Goal: Task Accomplishment & Management: Use online tool/utility

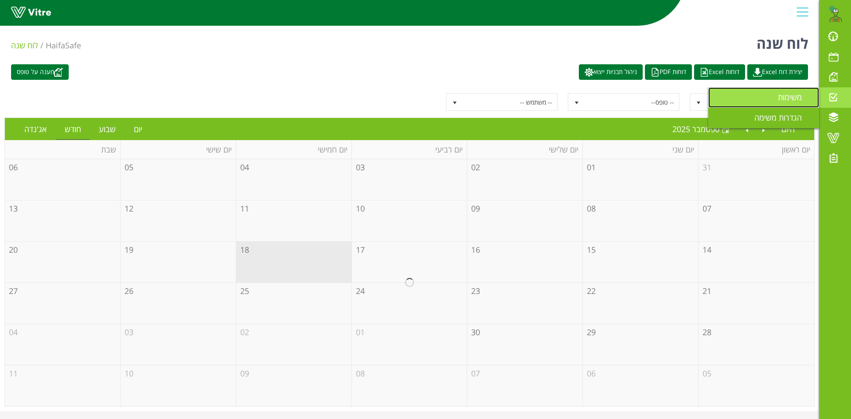
click at [801, 95] on span "משימות" at bounding box center [795, 97] width 35 height 11
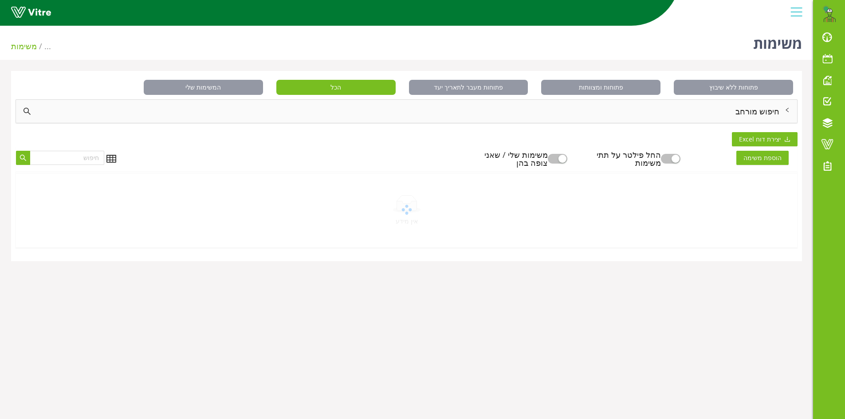
click at [767, 109] on div "חיפוש מורחב" at bounding box center [406, 111] width 781 height 23
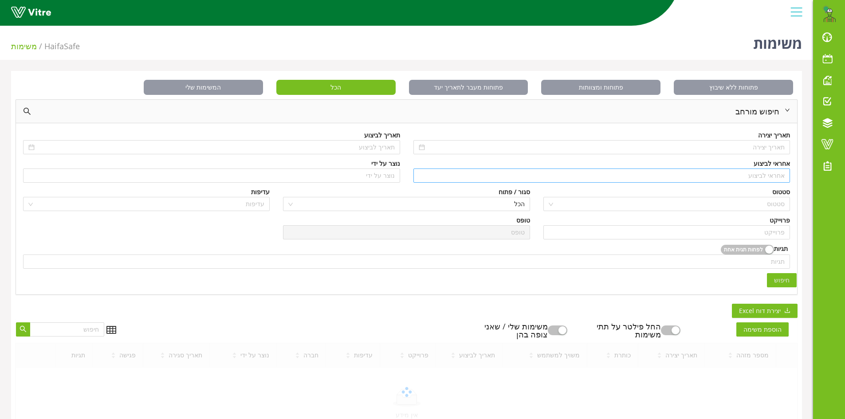
click at [782, 176] on input "search" at bounding box center [601, 175] width 366 height 13
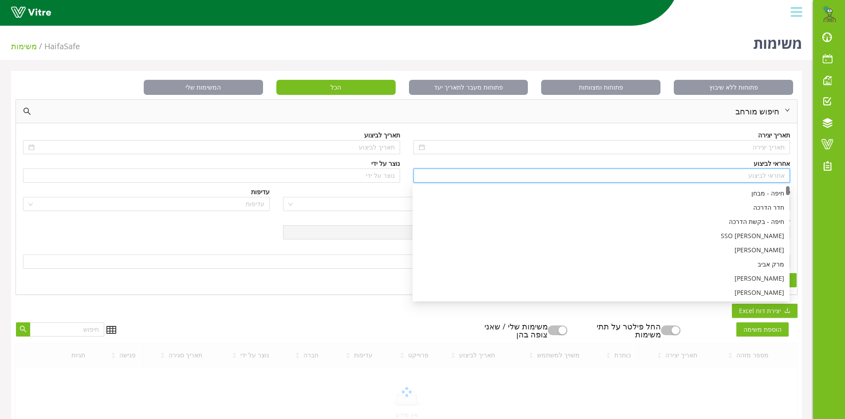
type input "n"
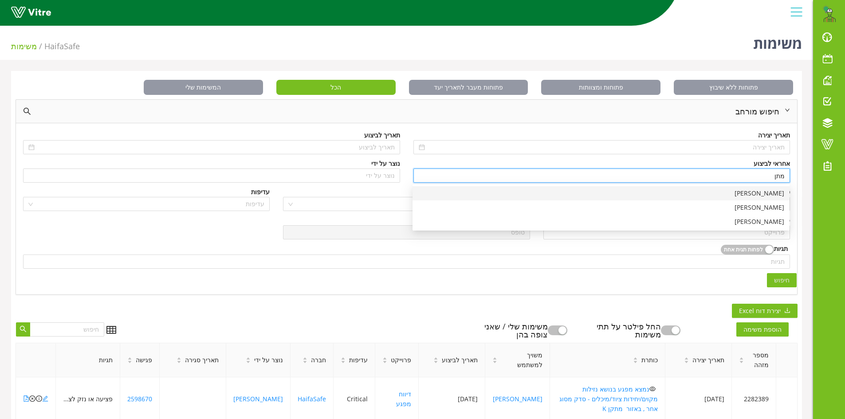
click at [764, 195] on div "[PERSON_NAME]" at bounding box center [601, 193] width 366 height 10
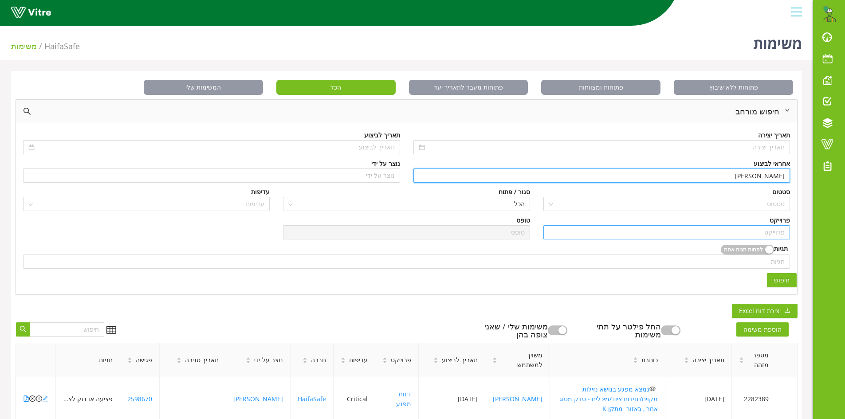
type input "[PERSON_NAME]"
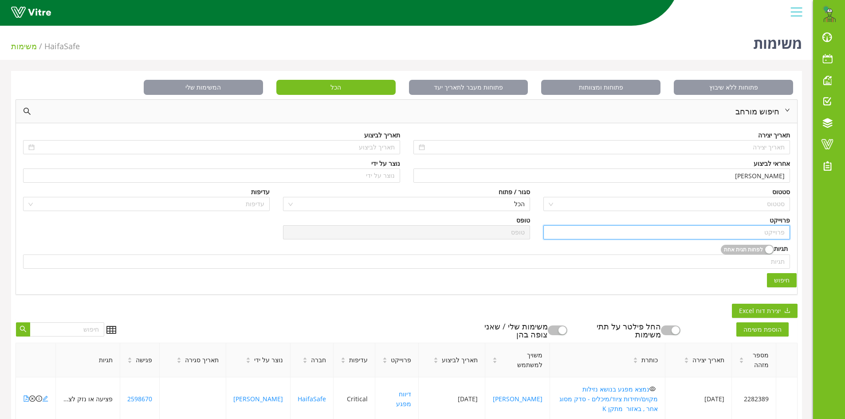
click at [765, 230] on input "search" at bounding box center [666, 232] width 236 height 13
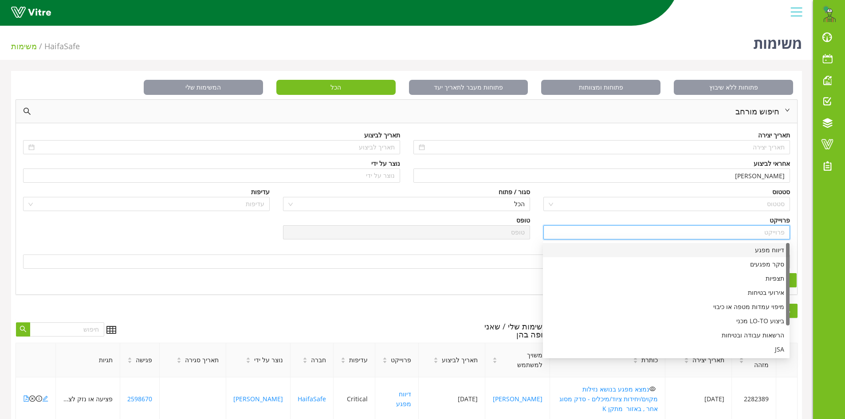
click at [777, 250] on div "דיווח מפגע" at bounding box center [666, 250] width 236 height 10
type input "דיווח מפגע"
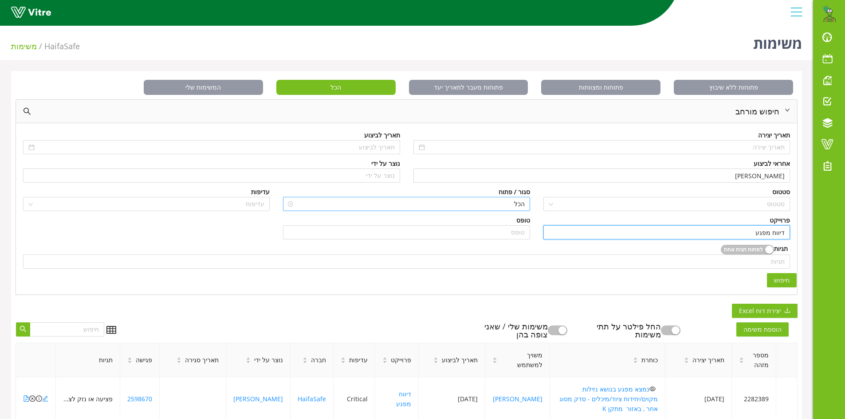
click at [522, 202] on span "הכל" at bounding box center [406, 203] width 236 height 13
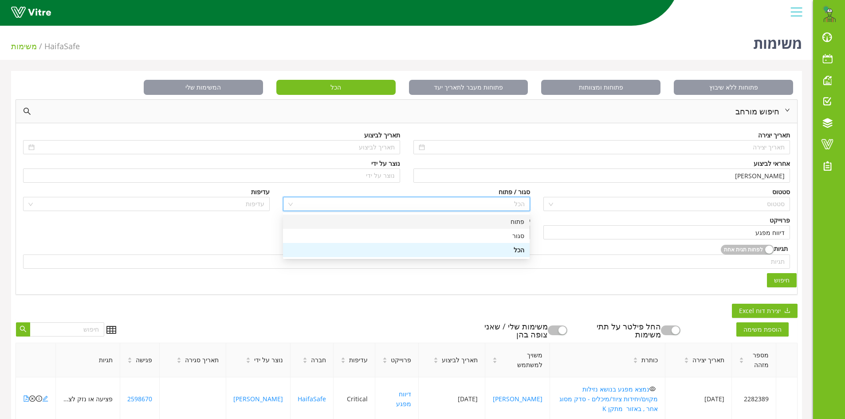
click at [520, 222] on div "פתוח" at bounding box center [406, 222] width 236 height 10
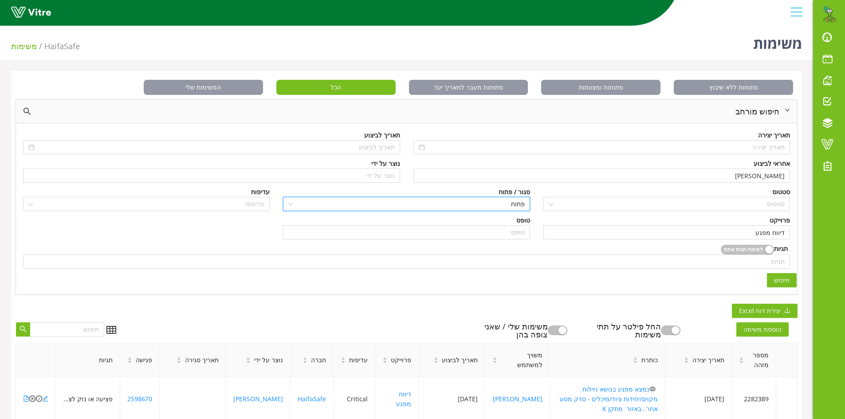
click at [774, 282] on button "חיפוש" at bounding box center [781, 280] width 30 height 14
click at [780, 275] on span "חיפוש" at bounding box center [782, 280] width 16 height 10
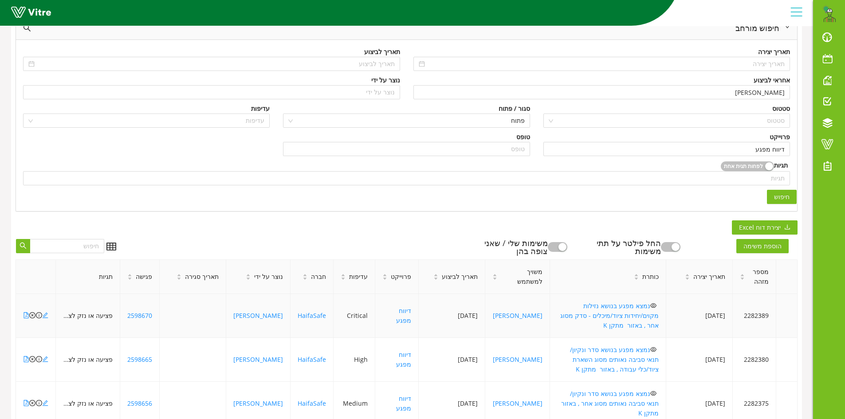
scroll to position [133, 0]
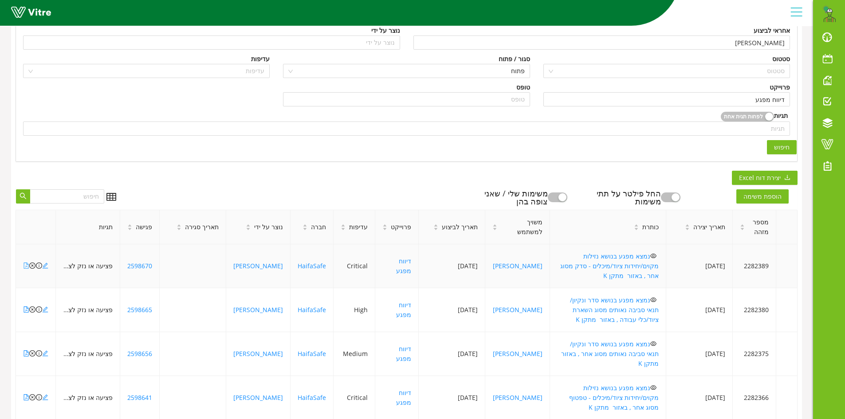
click at [25, 262] on icon "file-pdf" at bounding box center [26, 265] width 6 height 6
click at [31, 262] on icon "close-circle" at bounding box center [32, 265] width 6 height 6
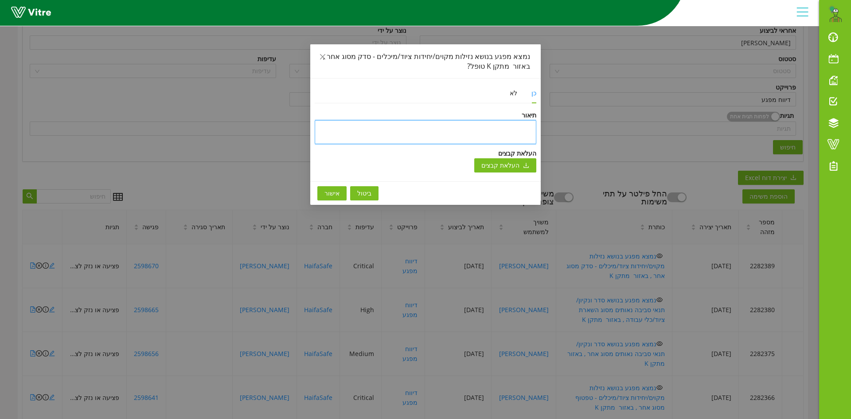
click at [477, 126] on textarea at bounding box center [426, 132] width 222 height 24
type textarea "נ"
type textarea "ני"
type textarea "ניס"
type textarea "ניסג"
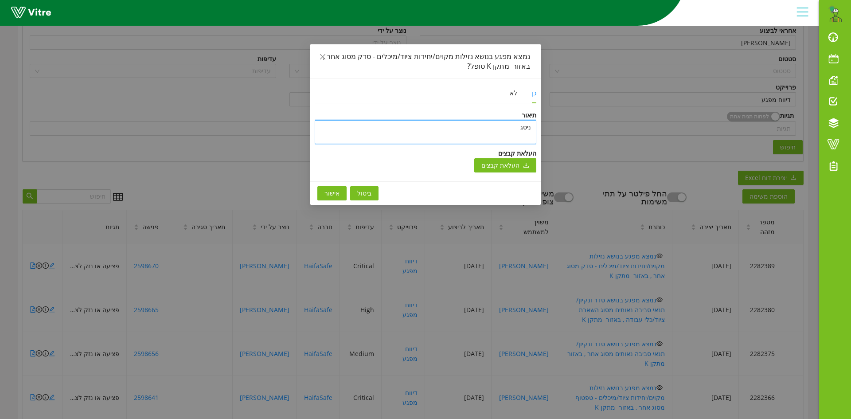
type textarea "ניסגר"
type textarea "ניסגר ע"
type textarea "ניסגר עק"
type textarea "ניסגר עקב"
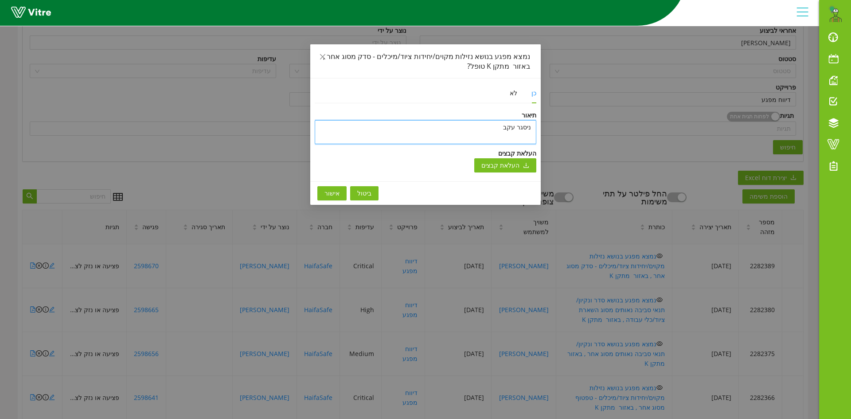
type textarea "ניסגר עקב"
type textarea "ניסגר עקב כ"
type textarea "ניסגר עקב כפ"
type textarea "ניסגר עקב כפל"
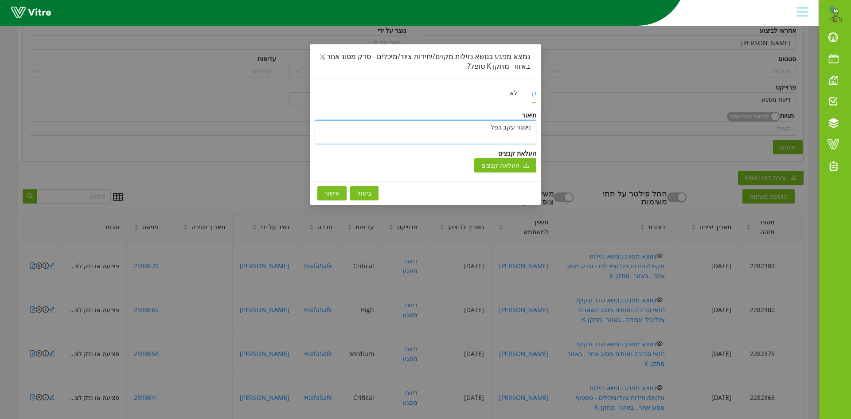
type textarea "ניסגר עקב כפל מ"
type textarea "ניסגר עקב כפל מפ"
type textarea "ניסגר עקב כפל מפג"
type textarea "ניסגר עקב כפל מפגע"
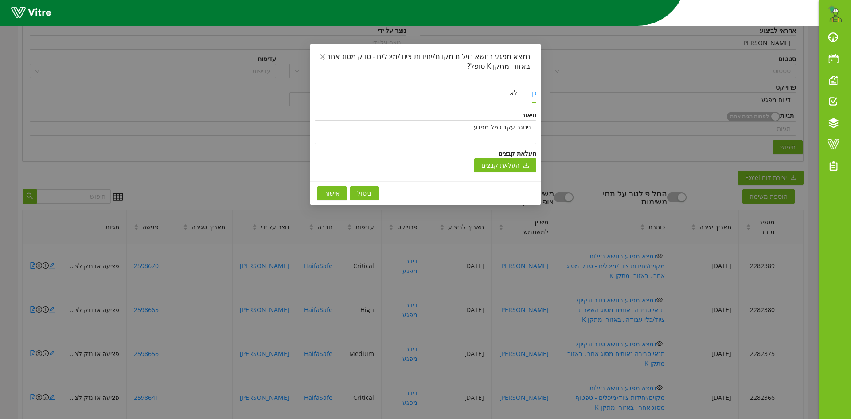
click at [334, 192] on span "אישור" at bounding box center [332, 193] width 15 height 10
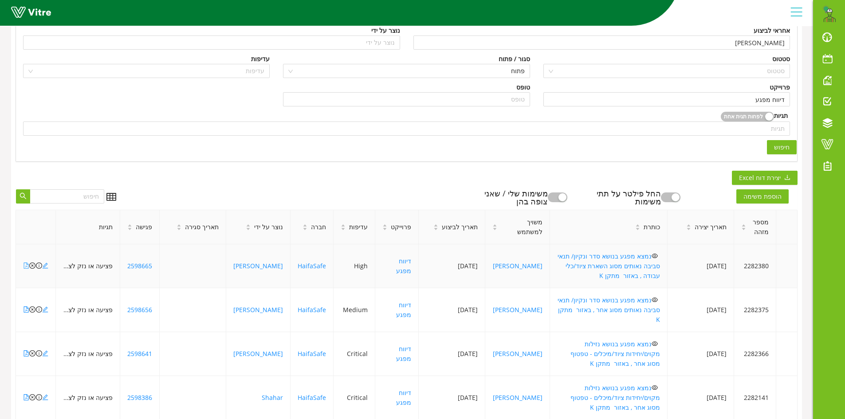
click at [25, 262] on icon "file-pdf" at bounding box center [26, 265] width 6 height 6
click at [33, 262] on icon "close-circle" at bounding box center [32, 265] width 6 height 6
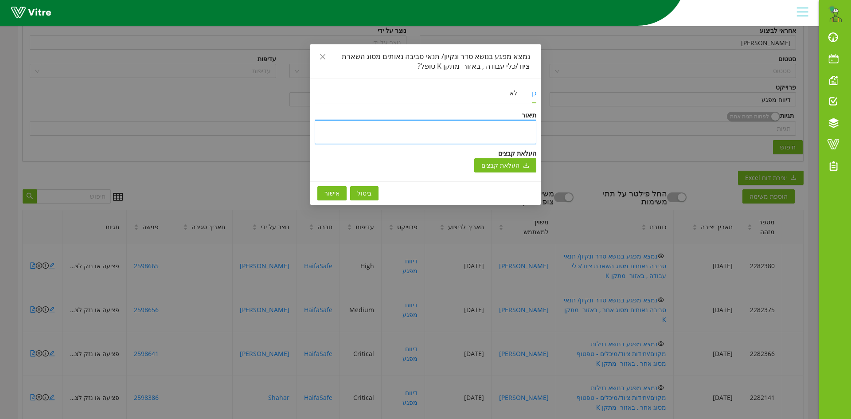
click at [426, 124] on textarea at bounding box center [426, 132] width 222 height 24
type textarea "ט"
type textarea "טו"
type textarea "טופ"
type textarea "טופל"
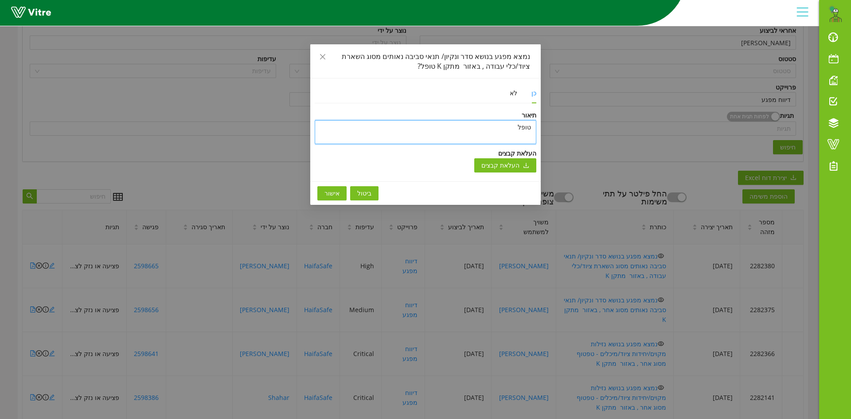
type textarea "טופל"
click at [334, 195] on span "אישור" at bounding box center [332, 193] width 15 height 10
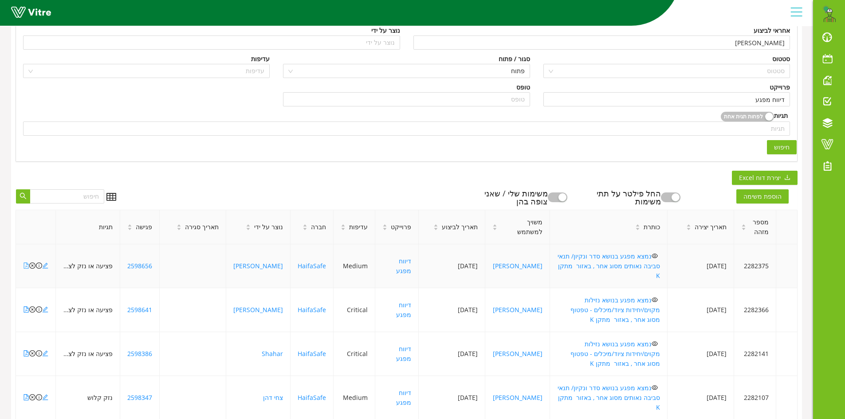
click at [26, 262] on icon "file-pdf" at bounding box center [26, 265] width 6 height 6
click at [24, 306] on icon "file-pdf" at bounding box center [26, 309] width 6 height 6
click at [25, 350] on icon "file-pdf" at bounding box center [26, 353] width 6 height 6
click at [25, 394] on icon "file-pdf" at bounding box center [26, 397] width 6 height 6
click at [33, 394] on icon "close-circle" at bounding box center [32, 397] width 6 height 6
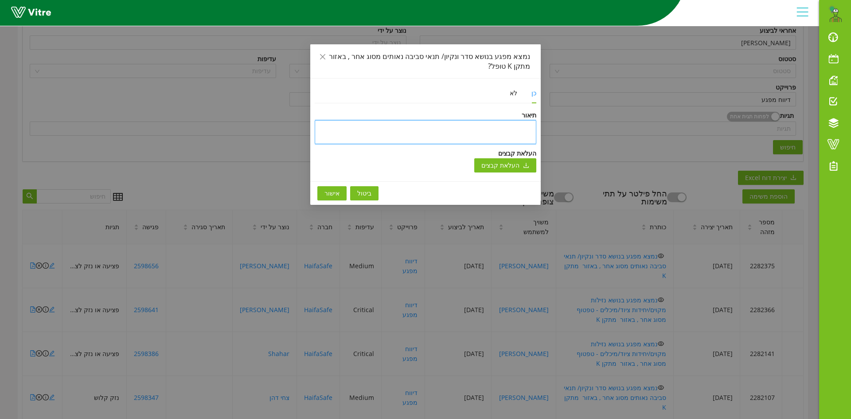
click at [438, 125] on textarea at bounding box center [426, 132] width 222 height 24
type textarea "ט"
type textarea "טו"
type textarea "טופ"
type textarea "טופל"
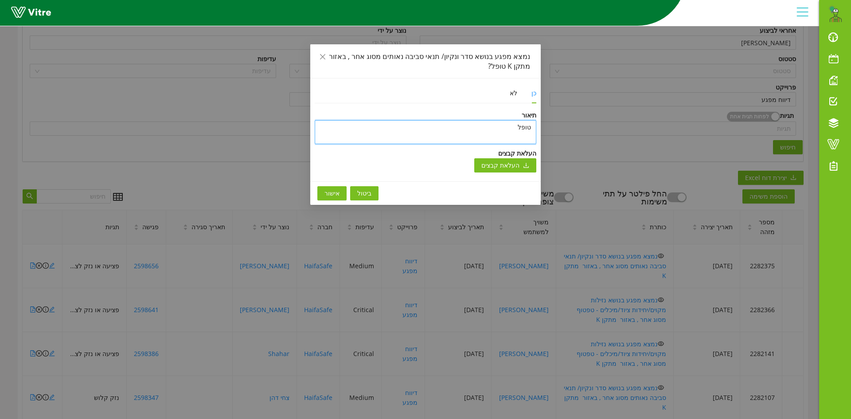
type textarea "טופל"
click at [359, 192] on span "ביטול" at bounding box center [364, 193] width 14 height 10
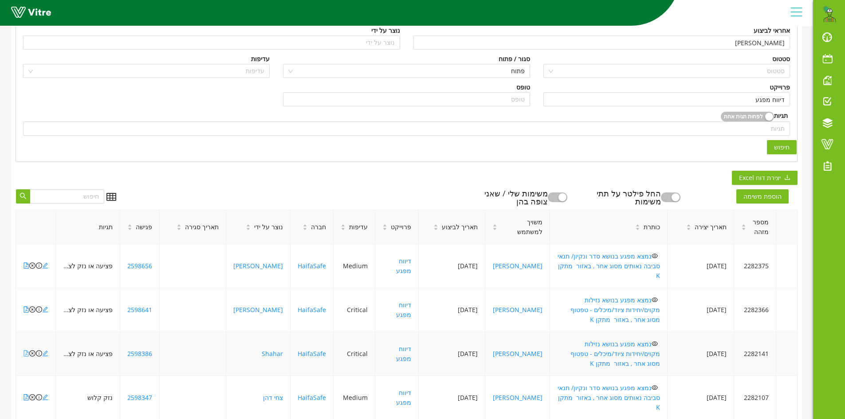
click at [26, 350] on icon "file-pdf" at bounding box center [26, 353] width 6 height 6
click at [32, 350] on icon "close-circle" at bounding box center [32, 353] width 6 height 6
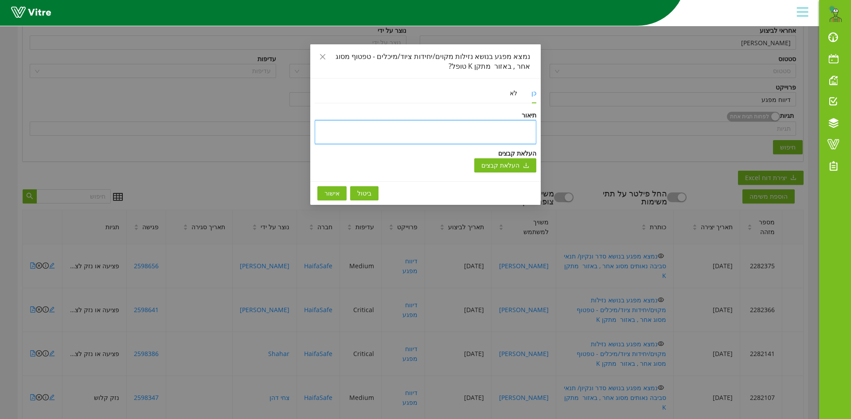
click at [487, 128] on textarea at bounding box center [426, 132] width 222 height 24
type textarea "ט"
type textarea "טו"
type textarea "טופ"
type textarea "טופל"
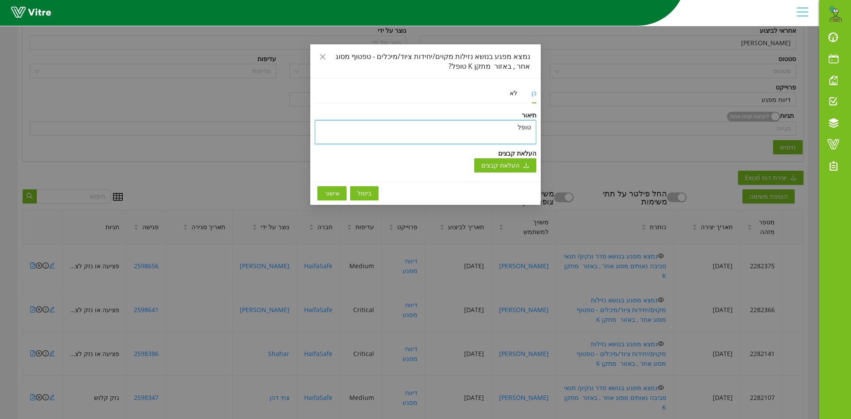
type textarea "טופל"
click at [325, 195] on span "אישור" at bounding box center [332, 193] width 15 height 10
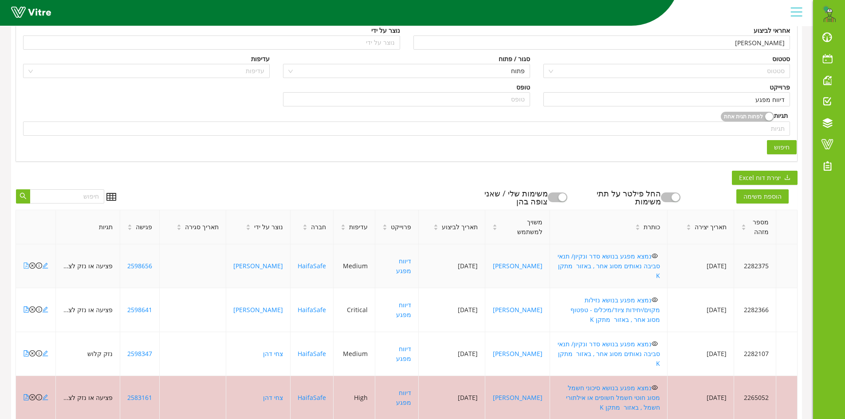
click at [24, 262] on icon "file-pdf" at bounding box center [26, 265] width 6 height 6
